Goal: Information Seeking & Learning: Learn about a topic

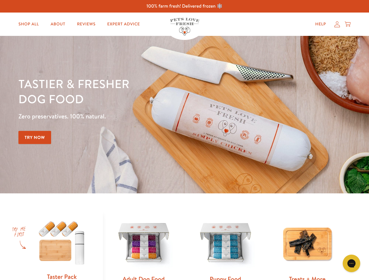
click at [184, 140] on div "Tastier & fresher dog food Zero preservatives. 100% natural. Try Now" at bounding box center [128, 114] width 221 height 77
click at [351, 264] on icon "Gorgias live chat" at bounding box center [352, 264] width 6 height 6
